Goal: Task Accomplishment & Management: Use online tool/utility

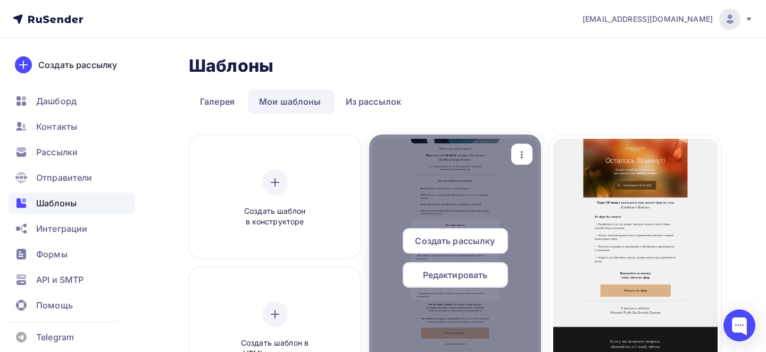
click at [524, 148] on div "button" at bounding box center [522, 154] width 13 height 14
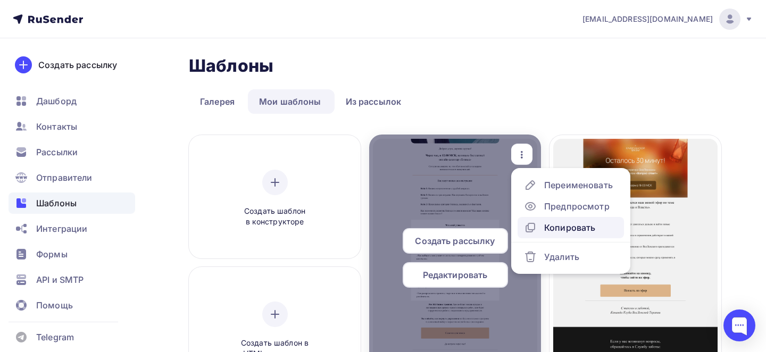
click at [557, 225] on div "Копировать" at bounding box center [569, 227] width 51 height 13
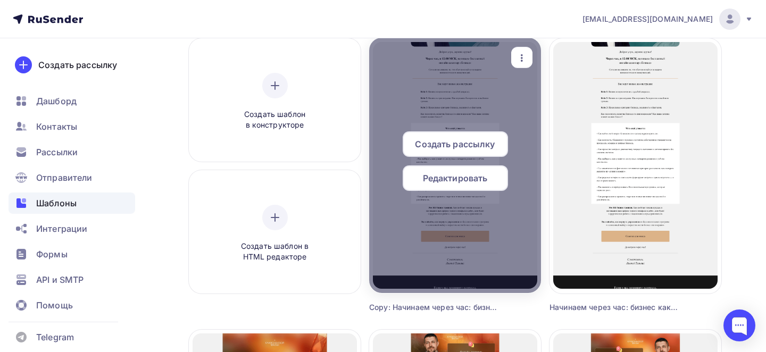
scroll to position [90, 0]
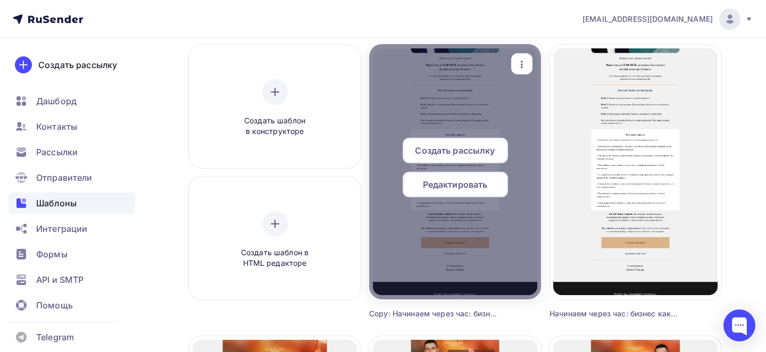
click at [522, 61] on icon "button" at bounding box center [522, 64] width 13 height 13
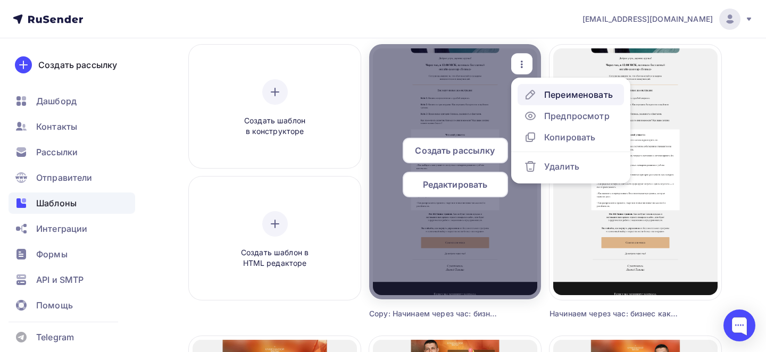
click at [547, 95] on div "Переименовать" at bounding box center [578, 94] width 69 height 13
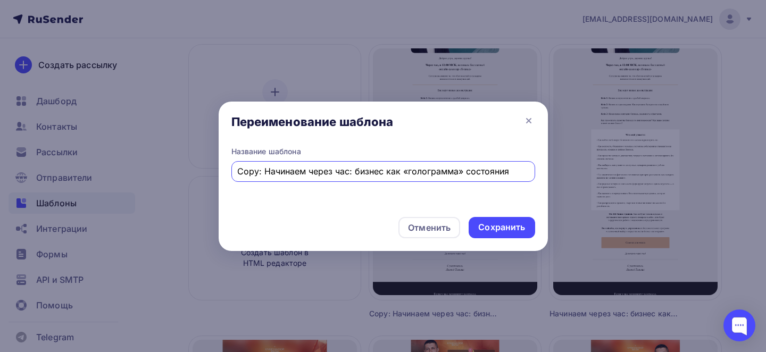
click at [422, 177] on input "Copy: Начинаем через час: бизнес как «голограмма» состояния" at bounding box center [383, 171] width 292 height 13
type input "Последние часы решают, кто возьмёт власть: вы или ваши программы"
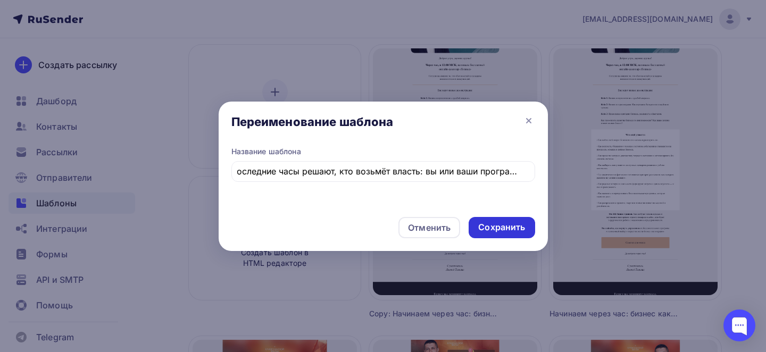
click at [513, 221] on div "Сохранить" at bounding box center [501, 227] width 47 height 12
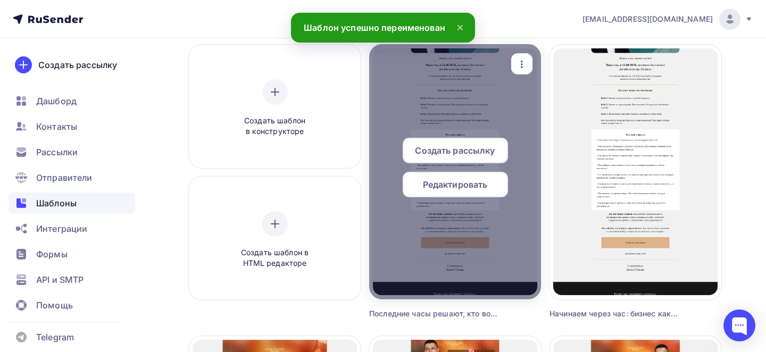
click at [449, 185] on span "Редактировать" at bounding box center [455, 184] width 65 height 13
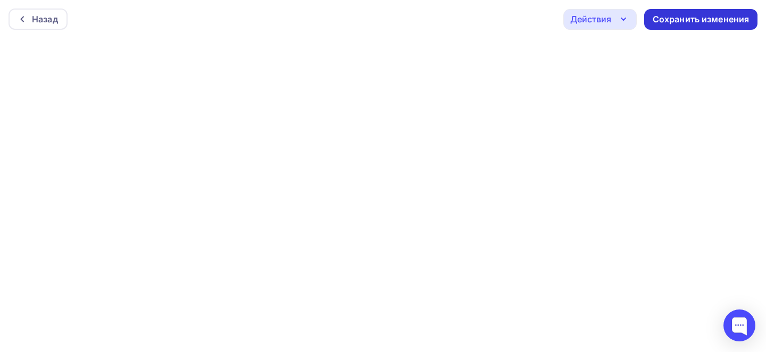
click at [674, 18] on div "Сохранить изменения" at bounding box center [701, 19] width 97 height 12
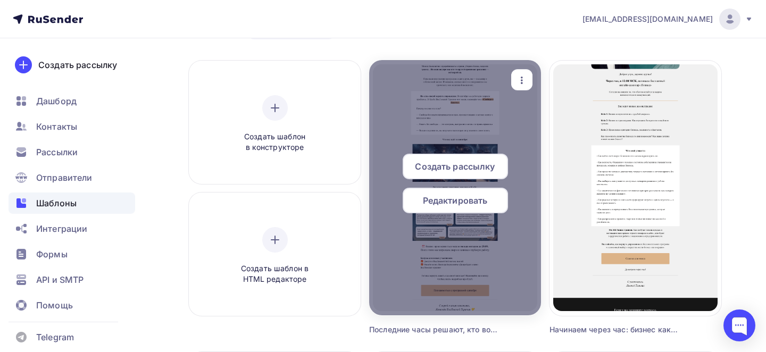
scroll to position [67, 0]
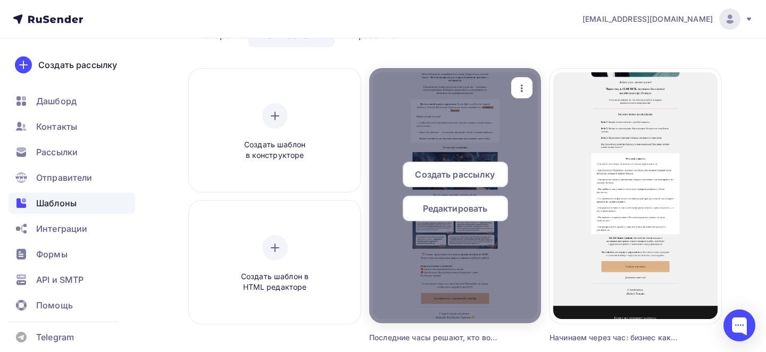
click at [526, 98] on div "button" at bounding box center [521, 88] width 21 height 21
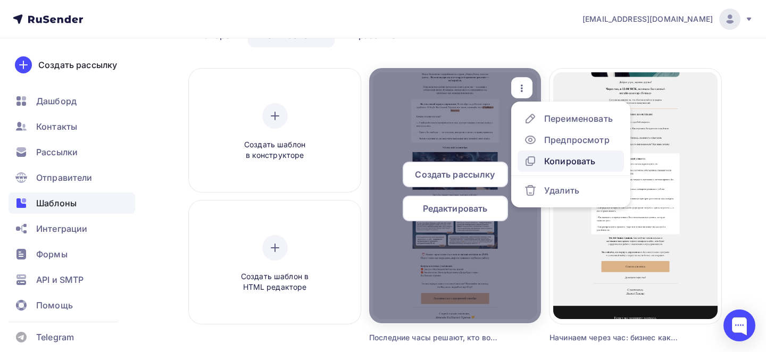
click at [553, 161] on div "Копировать" at bounding box center [569, 161] width 51 height 13
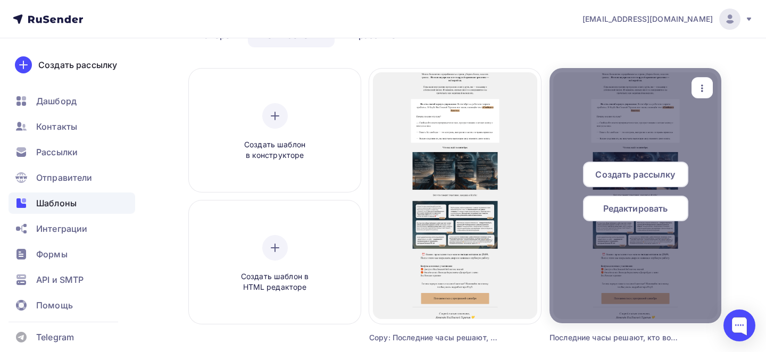
click at [521, 87] on icon "button" at bounding box center [522, 82] width 2 height 7
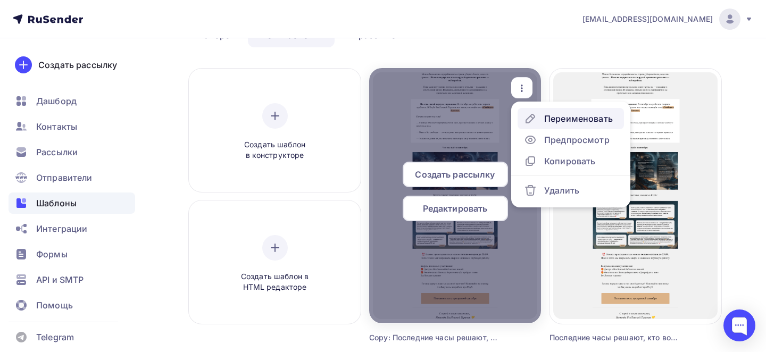
click at [546, 115] on div "Переименовать" at bounding box center [578, 118] width 69 height 13
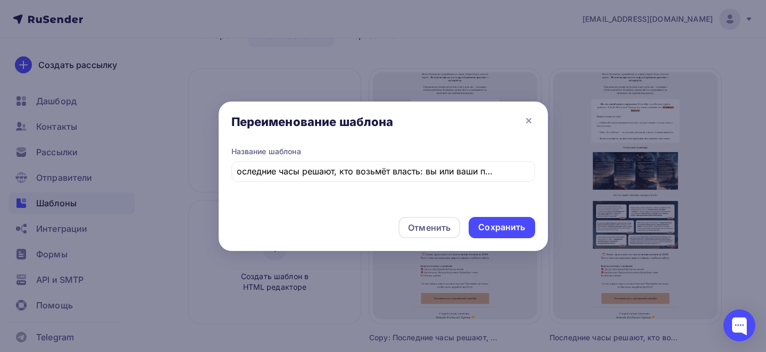
scroll to position [0, 0]
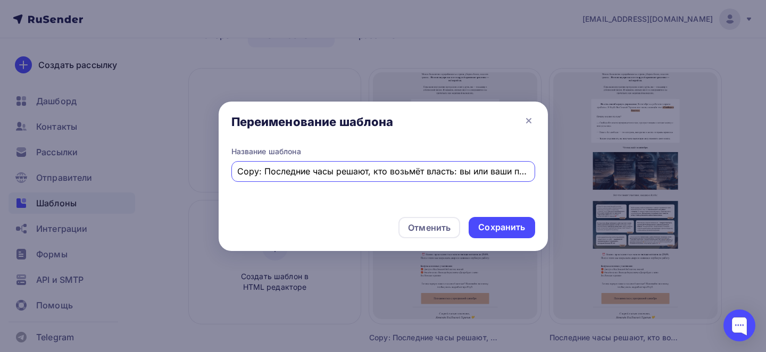
click at [363, 165] on input "Copy: Последние часы решают, кто возьмёт власть: вы или ваши программы" at bounding box center [383, 171] width 292 height 13
paste input "Скоро закрываем двери Клуба. Вы с нами?""
type input "Скоро закрываем двери Клуба. Вы с нами?"
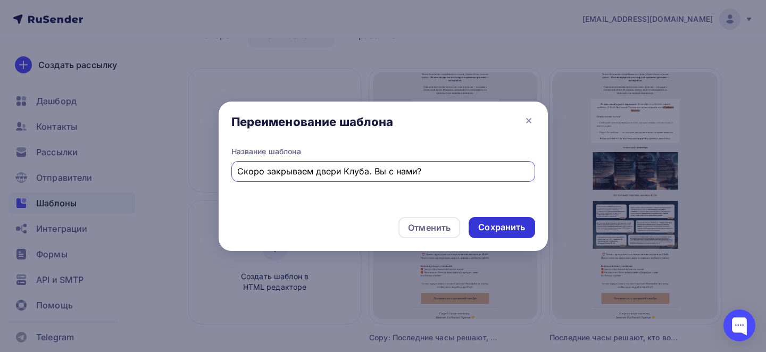
click at [491, 231] on div "Сохранить" at bounding box center [501, 227] width 47 height 12
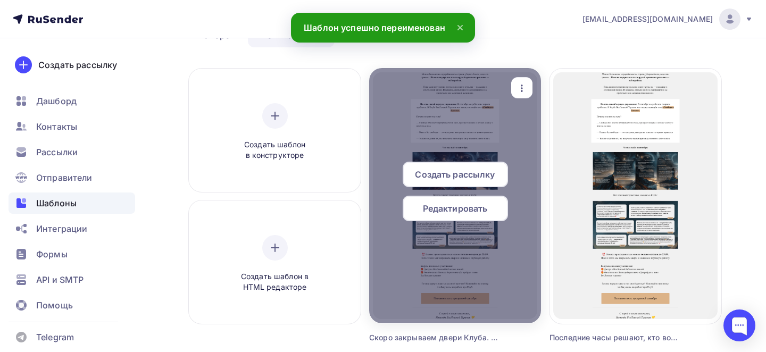
click at [443, 214] on span "Редактировать" at bounding box center [455, 208] width 65 height 13
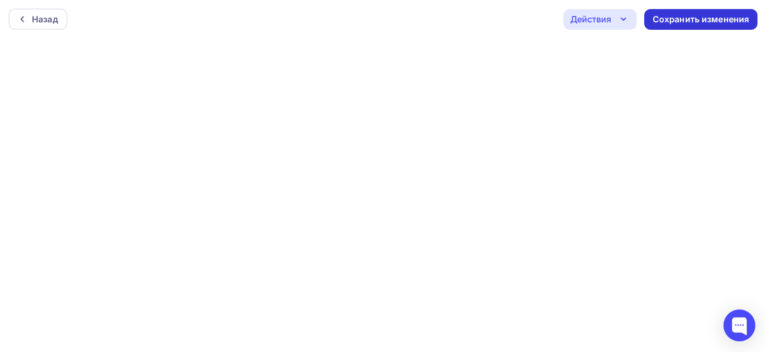
click at [702, 22] on div "Сохранить изменения" at bounding box center [701, 19] width 97 height 12
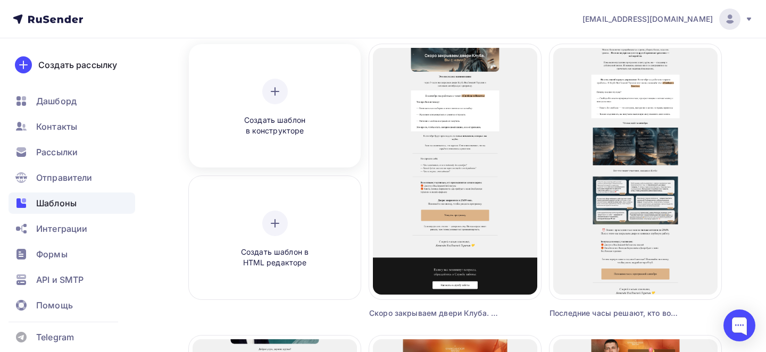
scroll to position [85, 0]
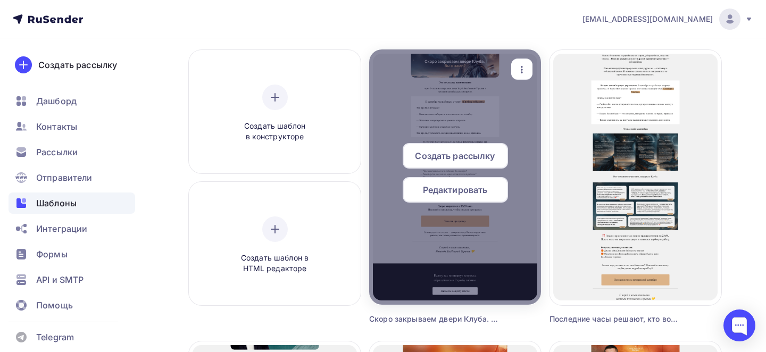
click at [526, 63] on icon "button" at bounding box center [522, 69] width 13 height 13
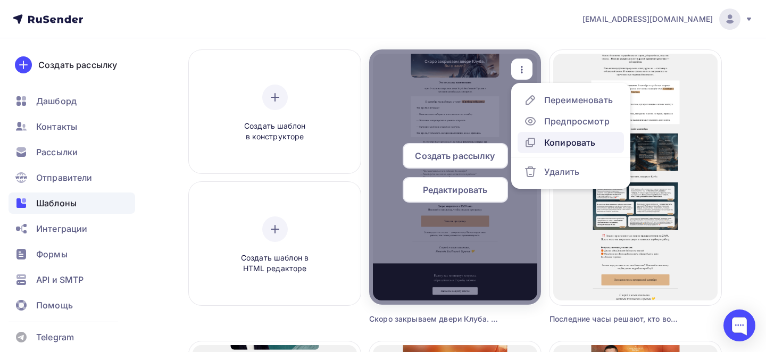
click at [551, 142] on div "Копировать" at bounding box center [569, 142] width 51 height 13
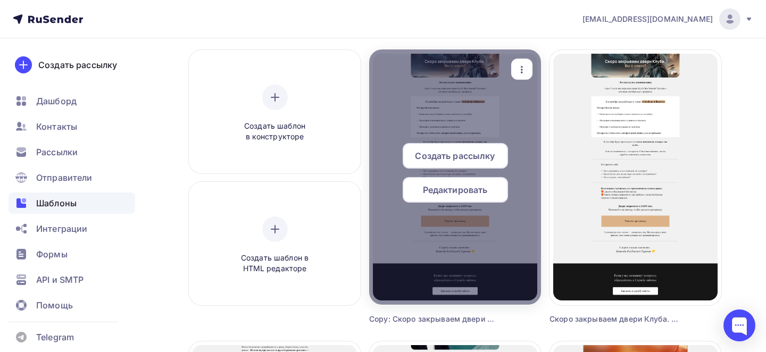
click at [521, 69] on icon "button" at bounding box center [522, 69] width 2 height 7
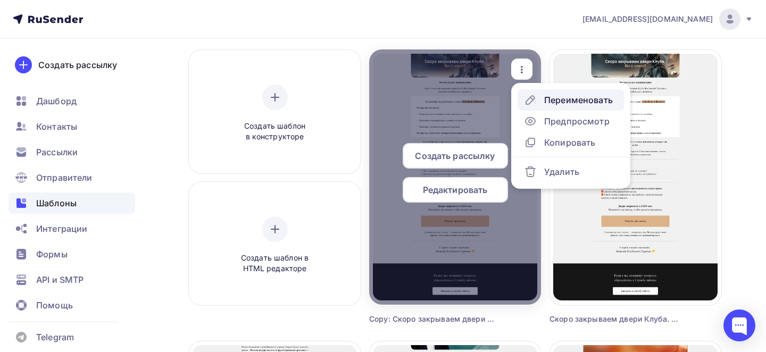
click at [555, 96] on div "Переименовать" at bounding box center [578, 100] width 69 height 13
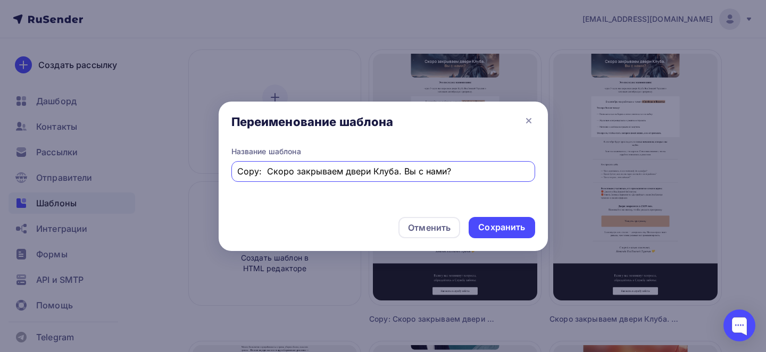
click at [422, 174] on input "Copy: Скоро закрываем двери Клуба. Вы с нами?" at bounding box center [383, 171] width 292 height 13
type input "🎁 Ваши подарки внутри"
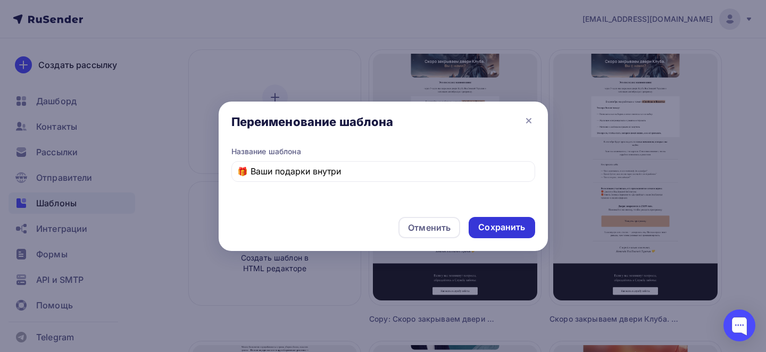
click at [497, 224] on div "Сохранить" at bounding box center [501, 227] width 47 height 12
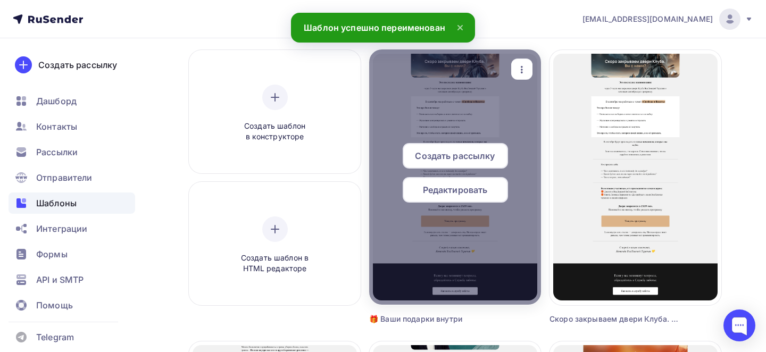
click at [457, 200] on div "Редактировать" at bounding box center [455, 190] width 105 height 26
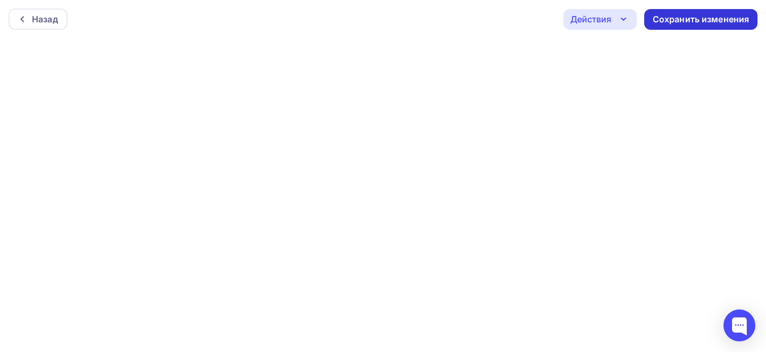
click at [682, 28] on div "Сохранить изменения" at bounding box center [700, 19] width 113 height 21
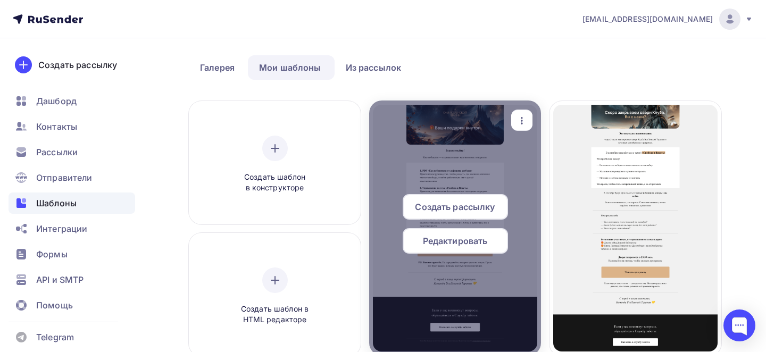
scroll to position [35, 0]
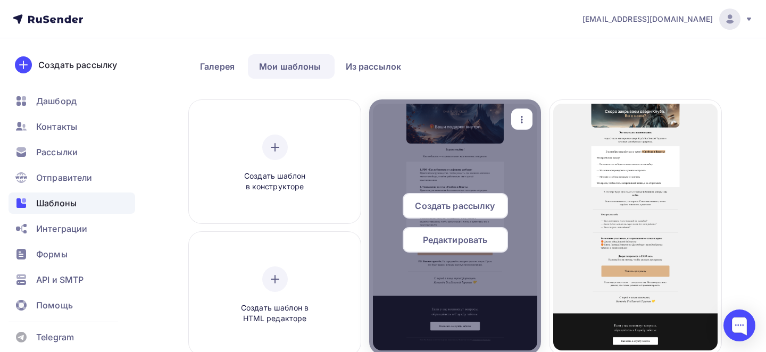
click at [527, 122] on icon "button" at bounding box center [522, 119] width 13 height 13
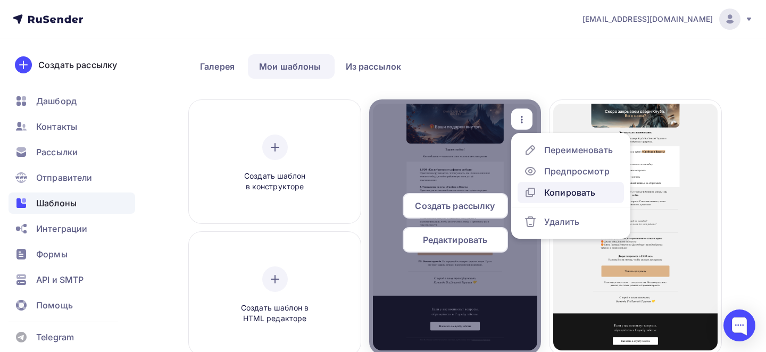
click at [545, 193] on div "Копировать" at bounding box center [569, 192] width 51 height 13
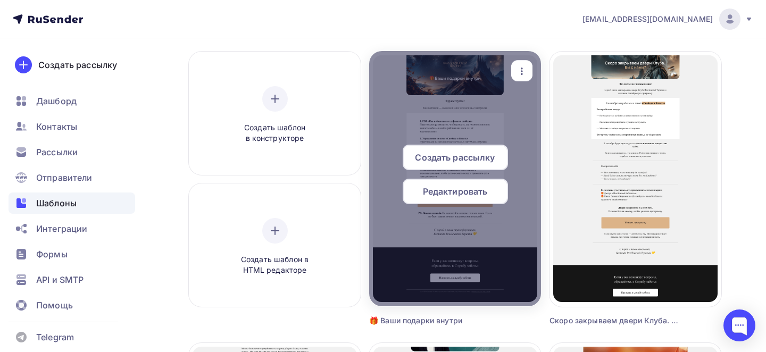
scroll to position [87, 0]
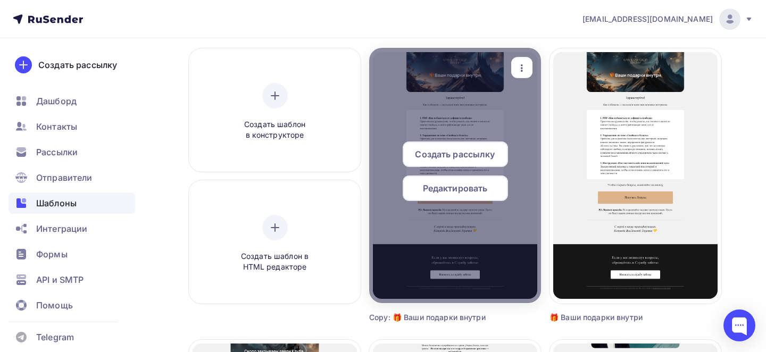
click at [517, 73] on icon "button" at bounding box center [522, 68] width 13 height 13
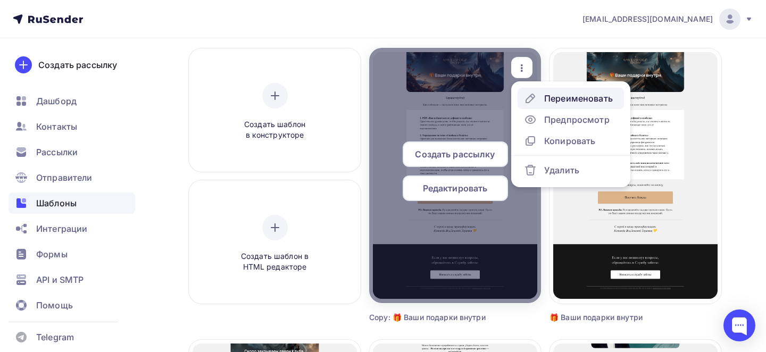
click at [552, 98] on div "Переименовать" at bounding box center [578, 98] width 69 height 13
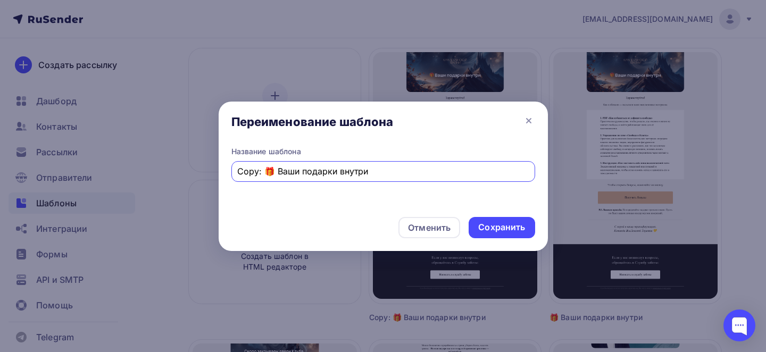
drag, startPoint x: 262, startPoint y: 170, endPoint x: 229, endPoint y: 170, distance: 32.5
click at [229, 170] on div "Название шаблона Copy: 🎁 Ваши подарки внутри" at bounding box center [383, 177] width 329 height 62
type input "2 🎁 Ваши подарки внутри"
click at [501, 221] on div "Сохранить" at bounding box center [501, 227] width 47 height 12
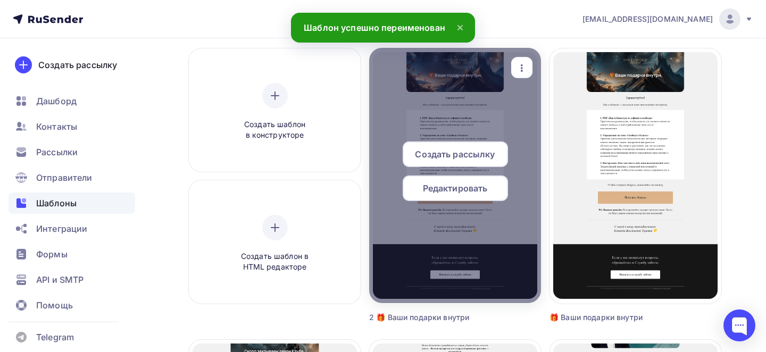
click at [449, 190] on span "Редактировать" at bounding box center [455, 188] width 65 height 13
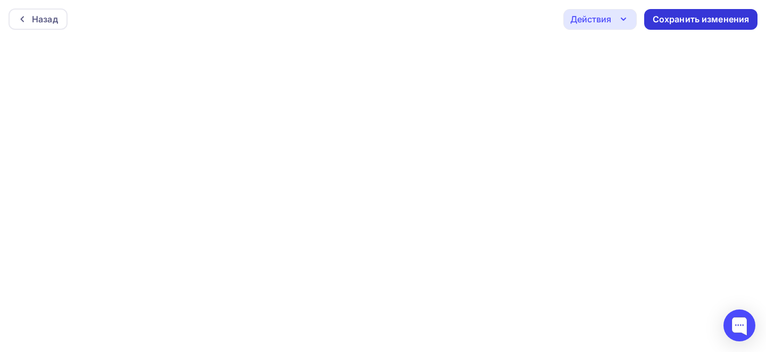
click at [682, 21] on div "Сохранить изменения" at bounding box center [701, 19] width 97 height 12
